Goal: Check status: Check status

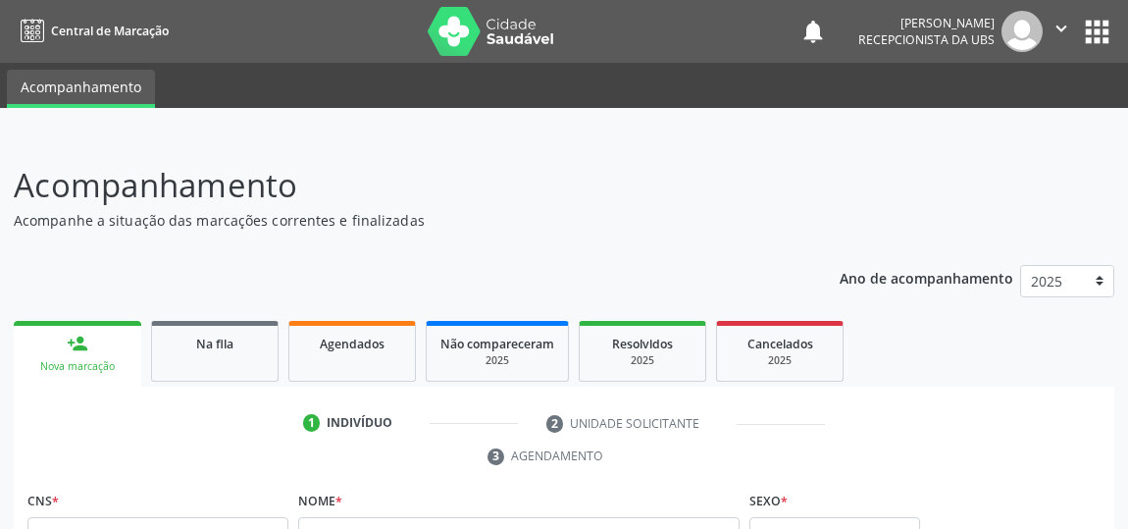
scroll to position [150, 0]
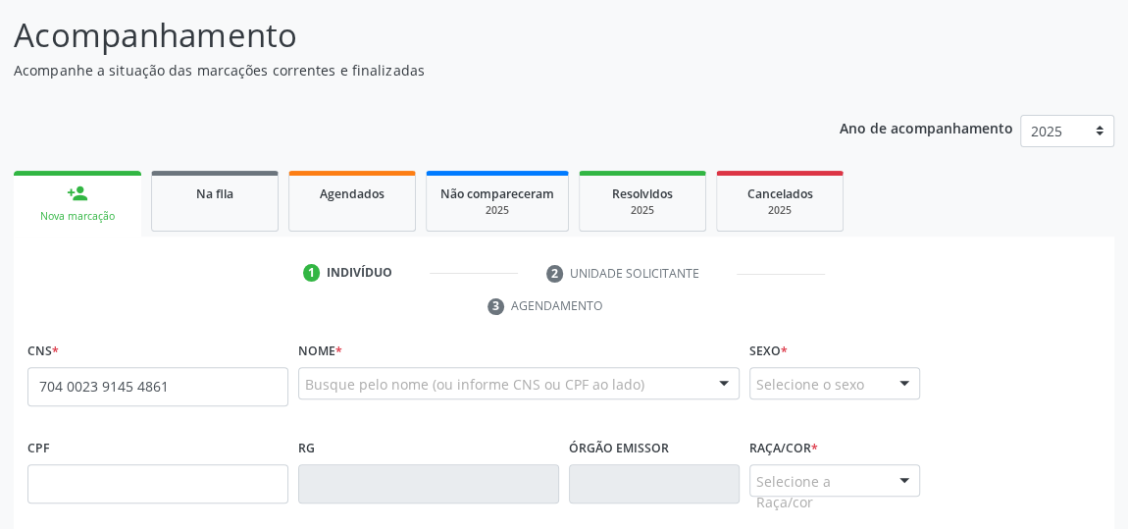
type input "704 0023 9145 4861"
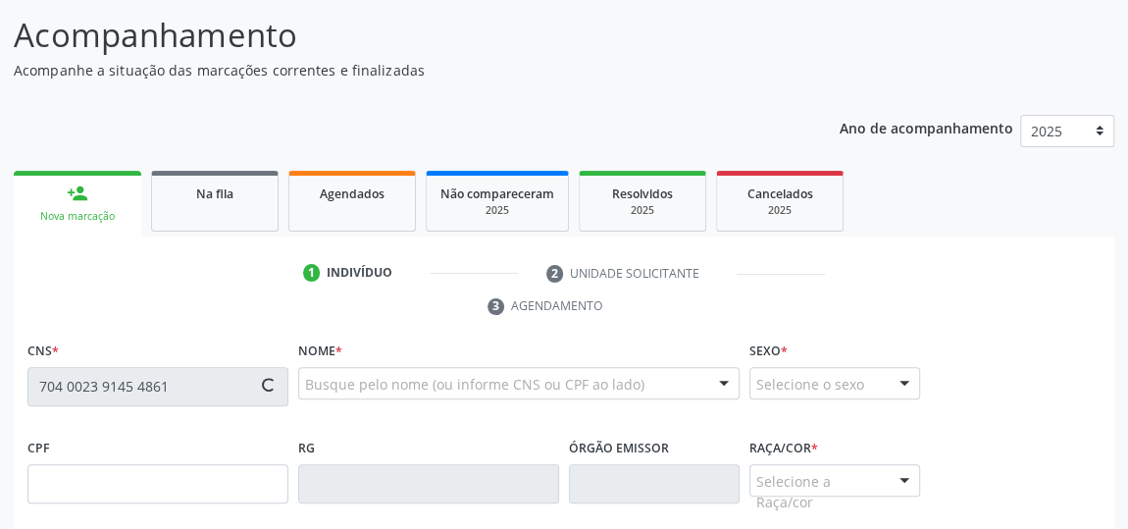
type input "505.178.724-04"
type input "[DATE]"
type input "[PERSON_NAME] da ConceiÃo"
type input "[PHONE_NUMBER]"
type input "01"
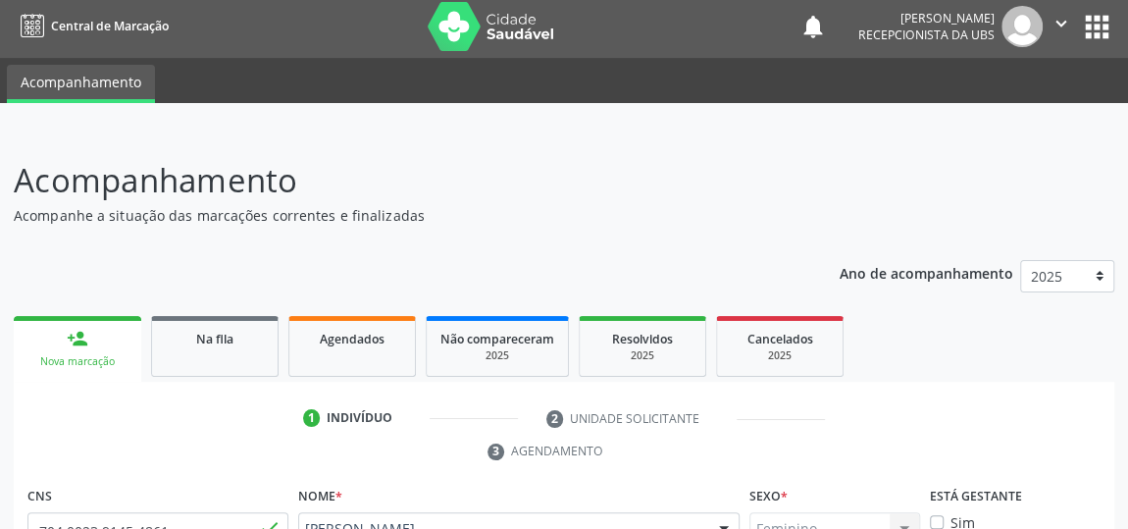
scroll to position [0, 0]
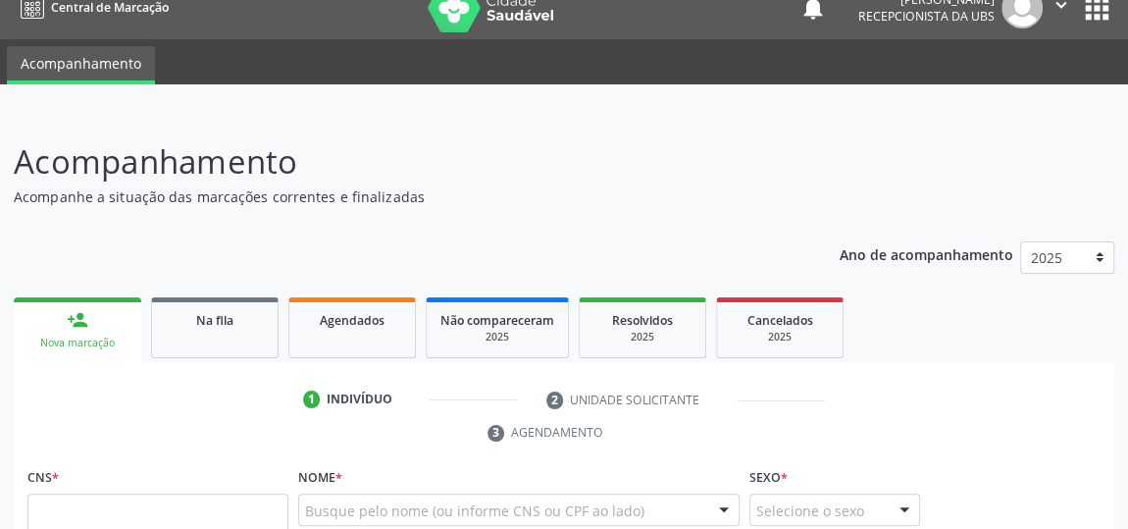
scroll to position [24, 0]
